Goal: Subscribe to service/newsletter

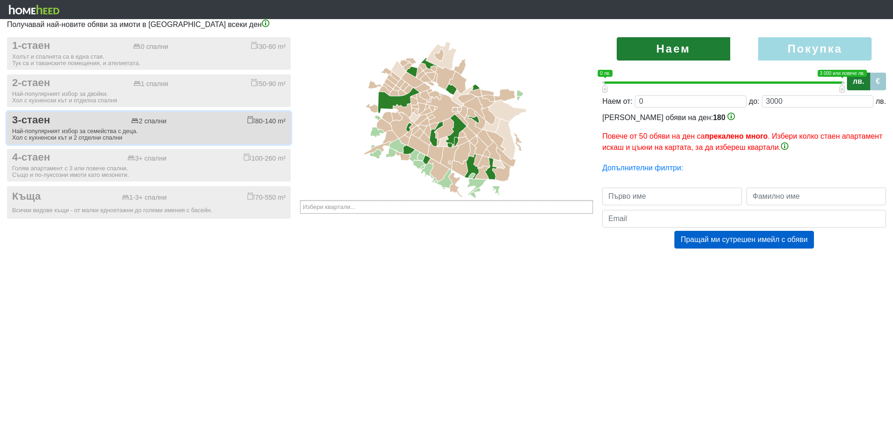
click at [107, 134] on div "Най-популярният избор за семейства с деца. Хол с кухненски кът и 2 отделни спал…" at bounding box center [149, 134] width 274 height 13
checkbox input "true"
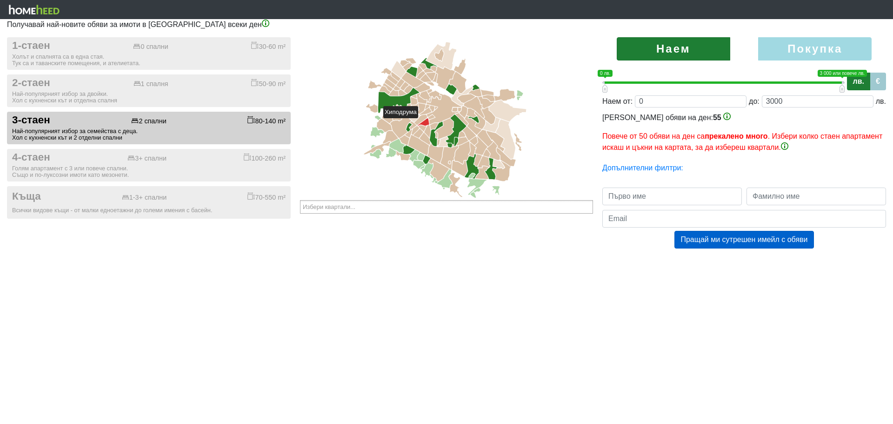
click at [422, 122] on icon at bounding box center [424, 121] width 12 height 7
click at [419, 118] on icon at bounding box center [420, 119] width 13 height 10
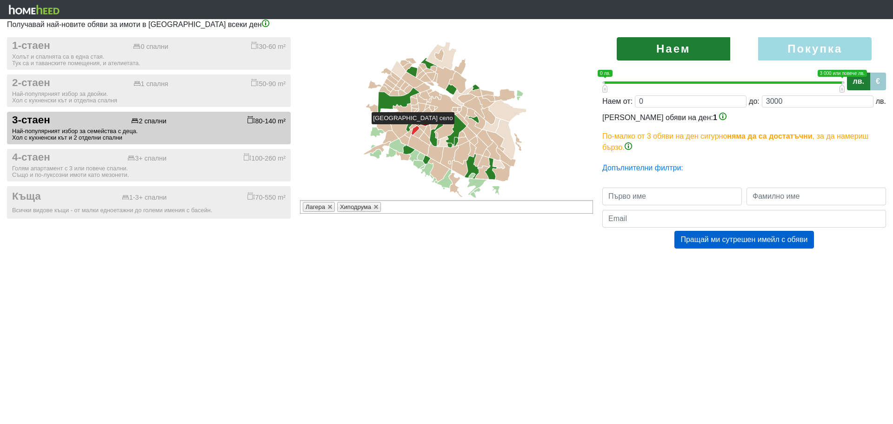
click at [414, 128] on icon at bounding box center [416, 130] width 8 height 9
click at [411, 131] on icon at bounding box center [408, 133] width 7 height 8
click at [813, 45] on label "Покупка" at bounding box center [814, 48] width 113 height 23
radio input "true"
type input "0;2000000"
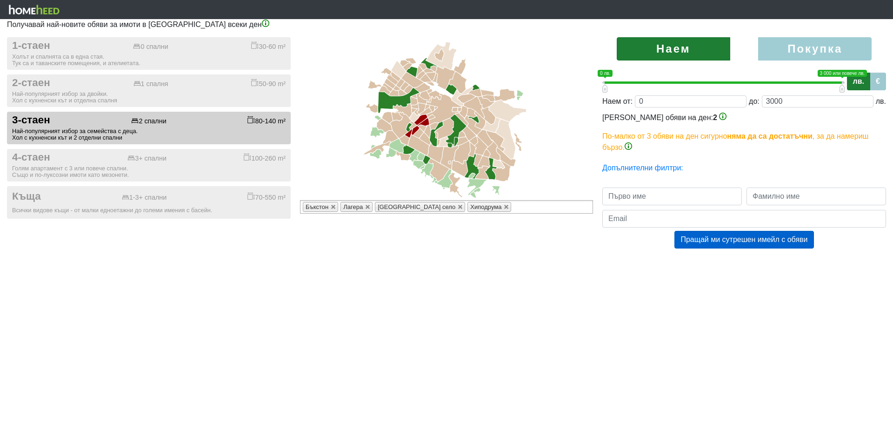
type input "2000000"
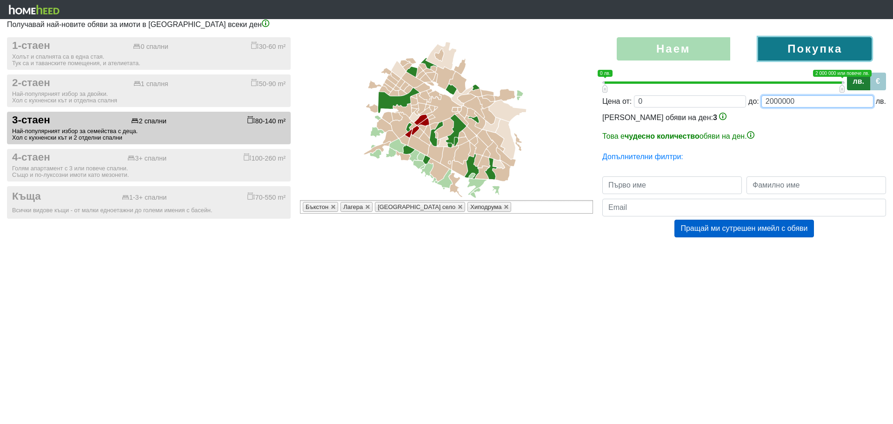
click at [795, 101] on input "2000000" at bounding box center [817, 101] width 112 height 12
type input "0;200000"
type input "200000"
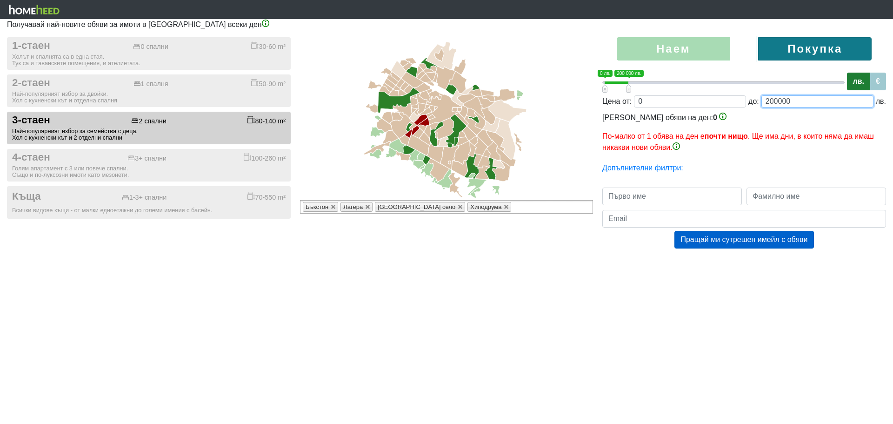
type input "0;20000"
type input "20000"
type input "0;2000"
type input "2000"
type input "0;200"
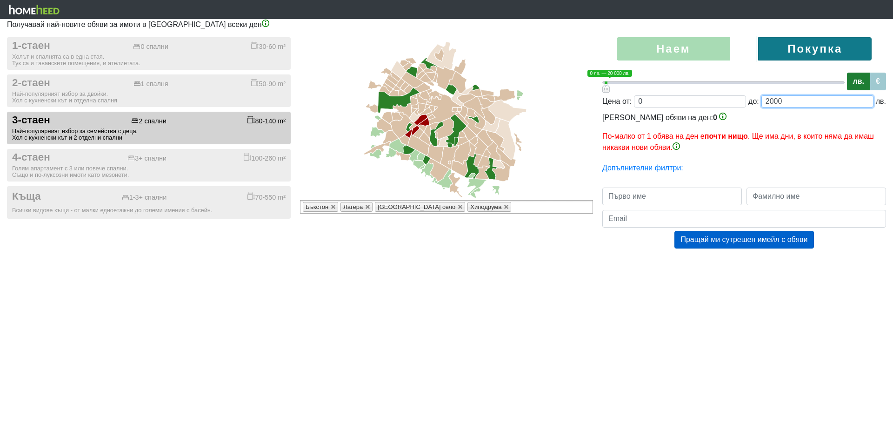
type input "200"
type input "0;20"
type input "20"
type input "0;2"
type input "2"
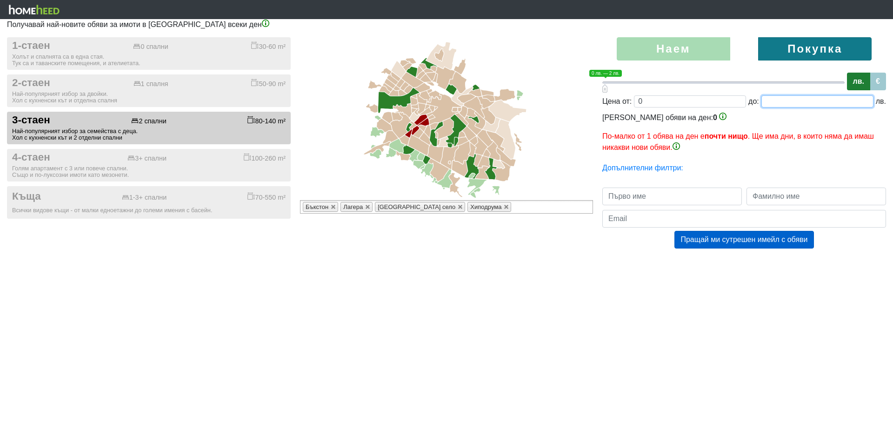
type input "0;6"
type input "6"
type input "0;60"
type input "60"
type input "0;600"
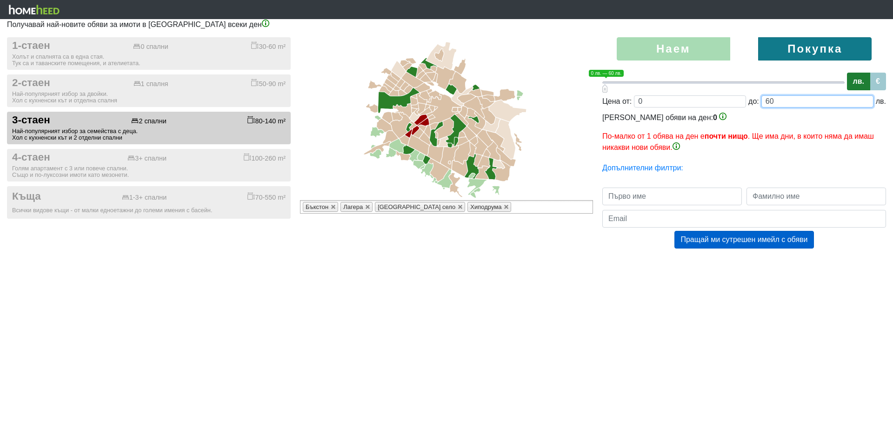
type input "600"
type input "0;6000"
type input "6000"
type input "0;60000"
type input "60000"
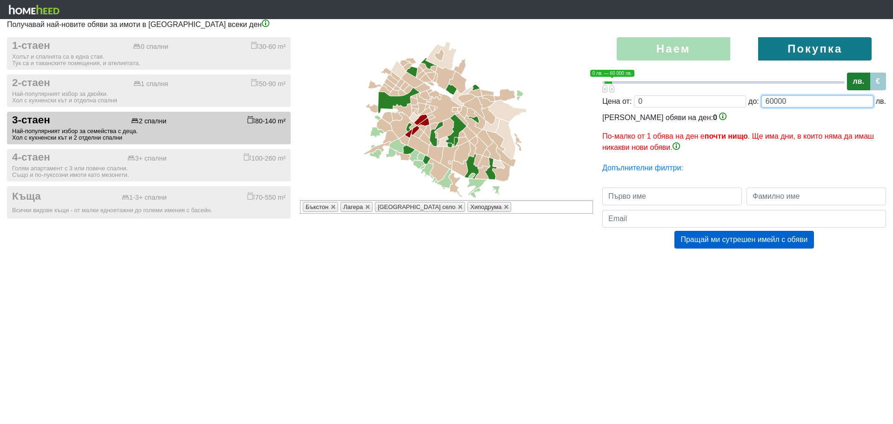
type input "0;600000"
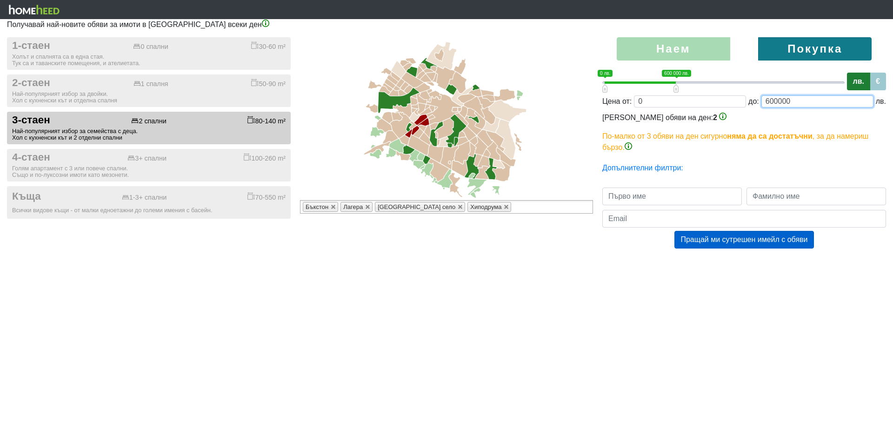
type input "600000"
click at [689, 194] on input "text" at bounding box center [672, 196] width 140 height 18
type input "[PERSON_NAME]"
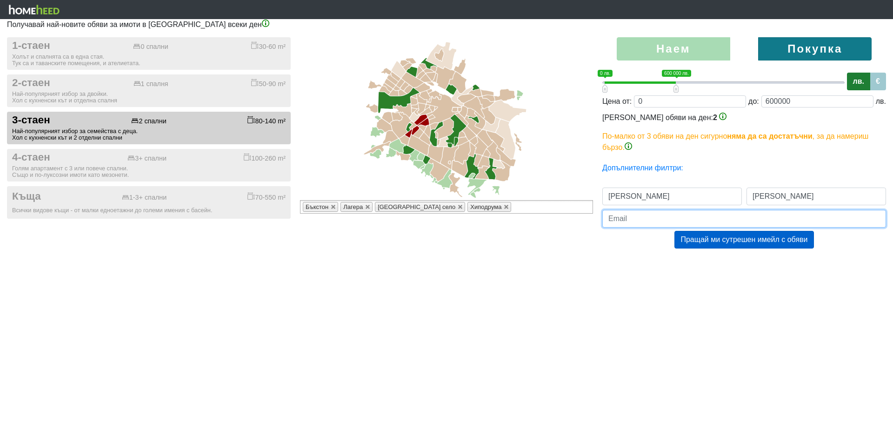
type input "[EMAIL_ADDRESS][DOMAIN_NAME]"
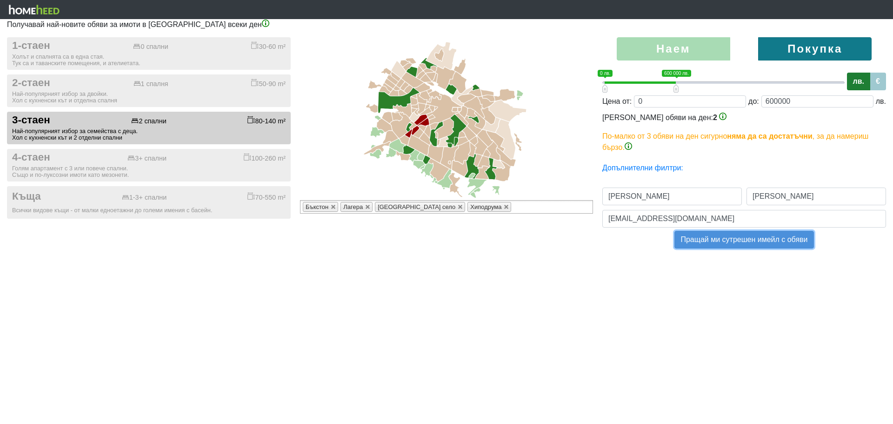
click at [739, 242] on button "Пращай ми сутрешен имейл с обяви" at bounding box center [743, 240] width 139 height 18
